Goal: Transaction & Acquisition: Download file/media

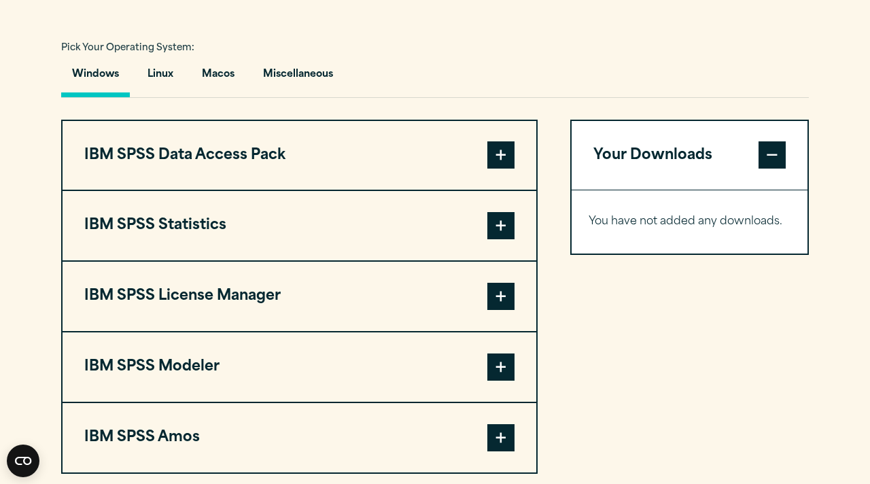
scroll to position [964, 0]
click at [224, 98] on button "Macos" at bounding box center [218, 78] width 54 height 39
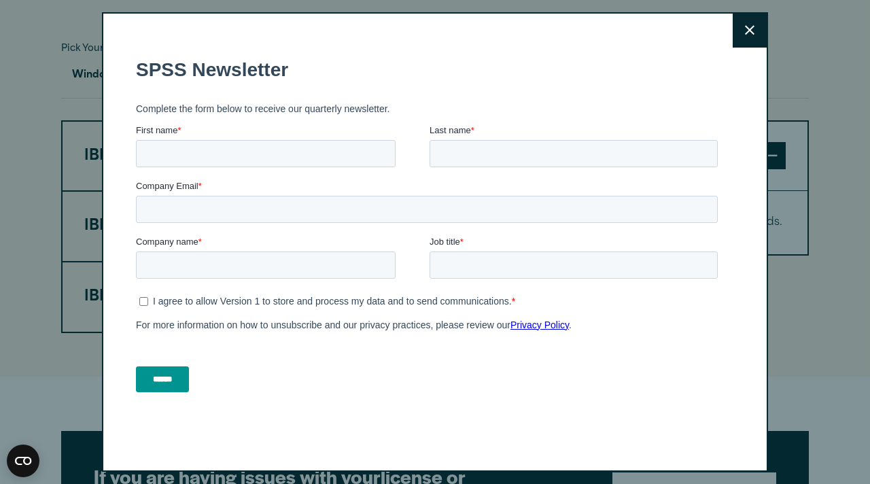
click at [746, 29] on icon at bounding box center [750, 30] width 10 height 10
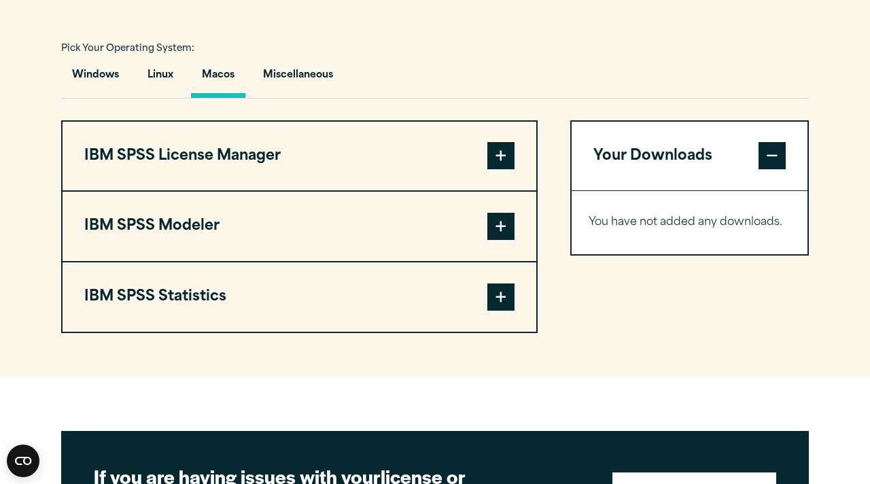
click at [494, 311] on span at bounding box center [500, 297] width 27 height 27
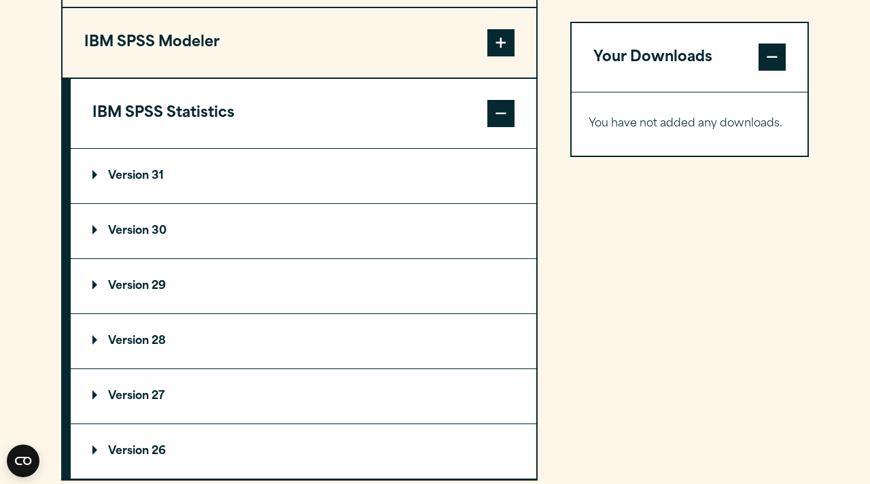
scroll to position [1146, 0]
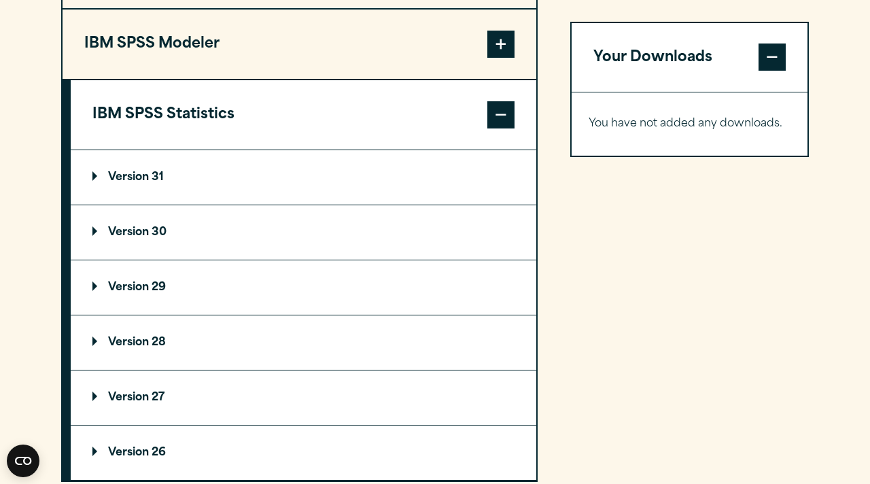
click at [360, 205] on summary "Version 31" at bounding box center [304, 177] width 466 height 54
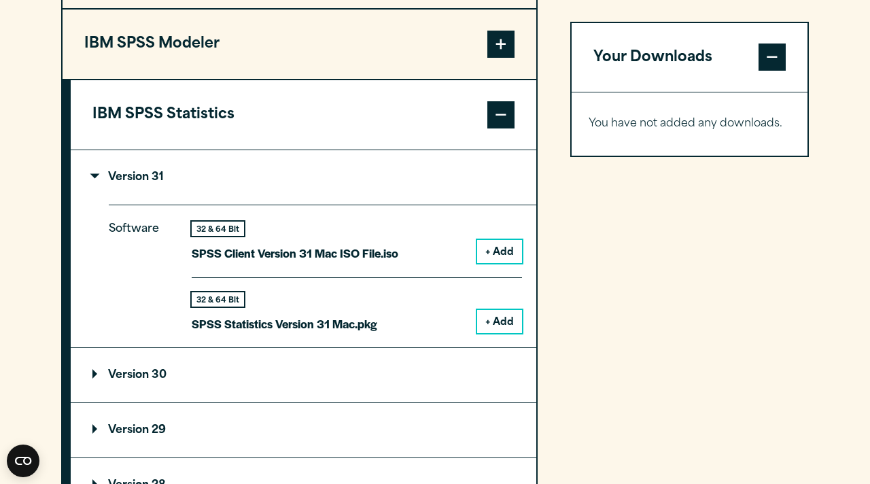
click at [508, 333] on button "+ Add" at bounding box center [499, 321] width 45 height 23
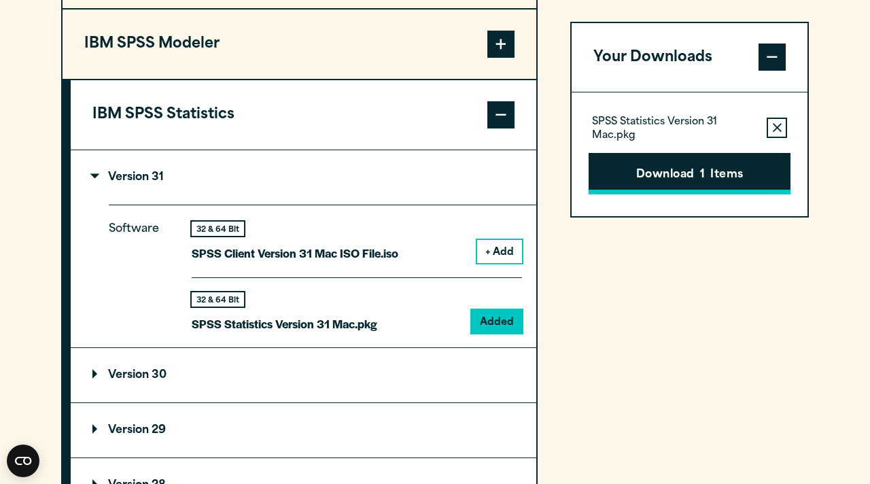
click at [668, 186] on button "Download 1 Items" at bounding box center [690, 174] width 202 height 42
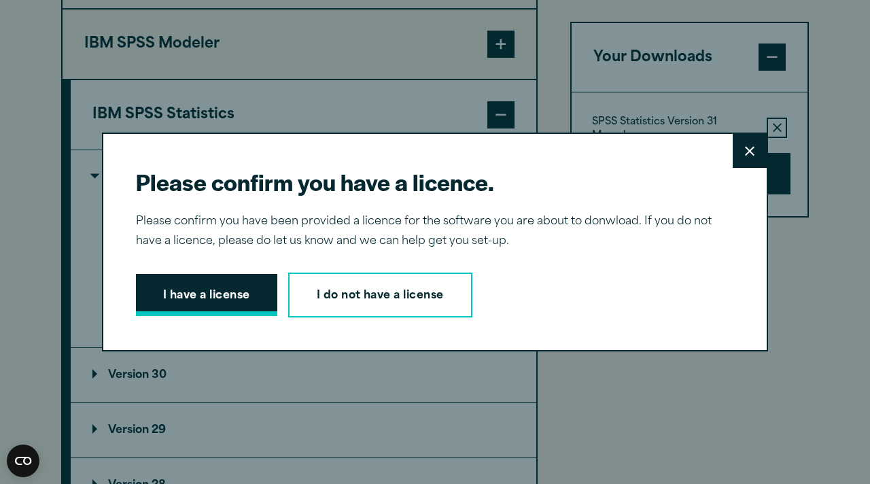
click at [238, 289] on button "I have a license" at bounding box center [206, 295] width 141 height 42
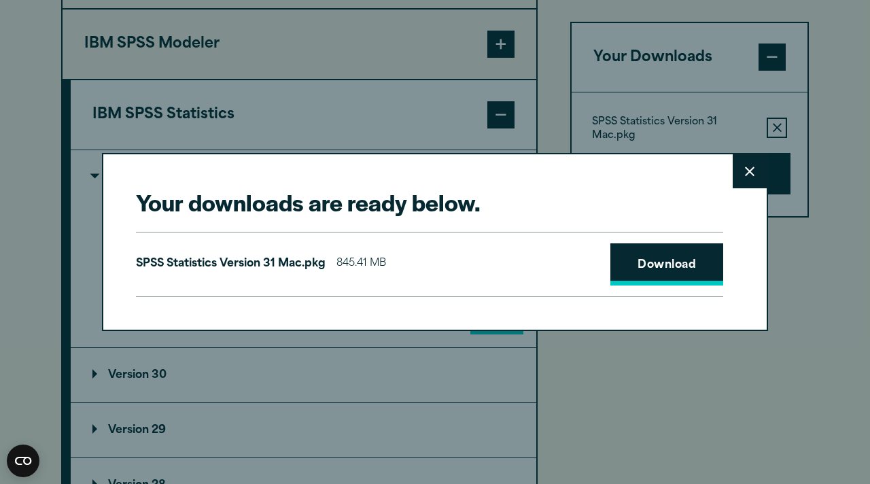
click at [647, 259] on link "Download" at bounding box center [667, 264] width 113 height 42
click at [737, 172] on button "Close" at bounding box center [750, 171] width 34 height 34
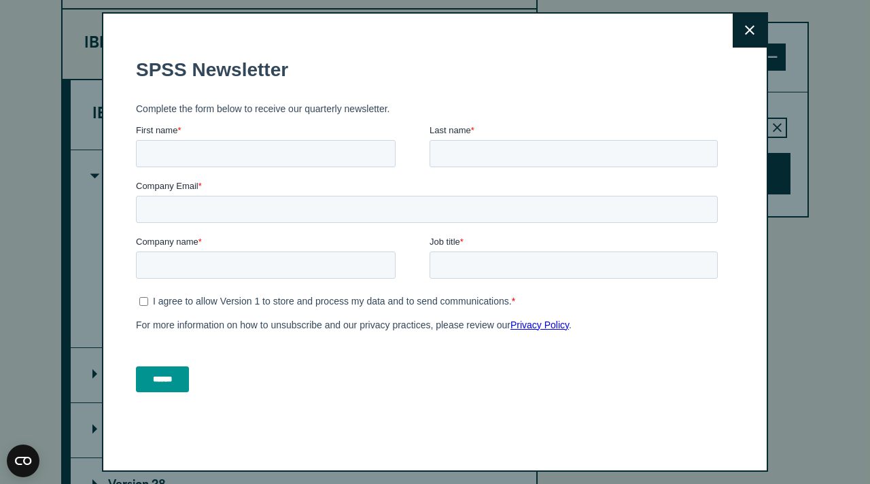
click at [749, 27] on icon at bounding box center [750, 30] width 10 height 10
